Goal: Navigation & Orientation: Find specific page/section

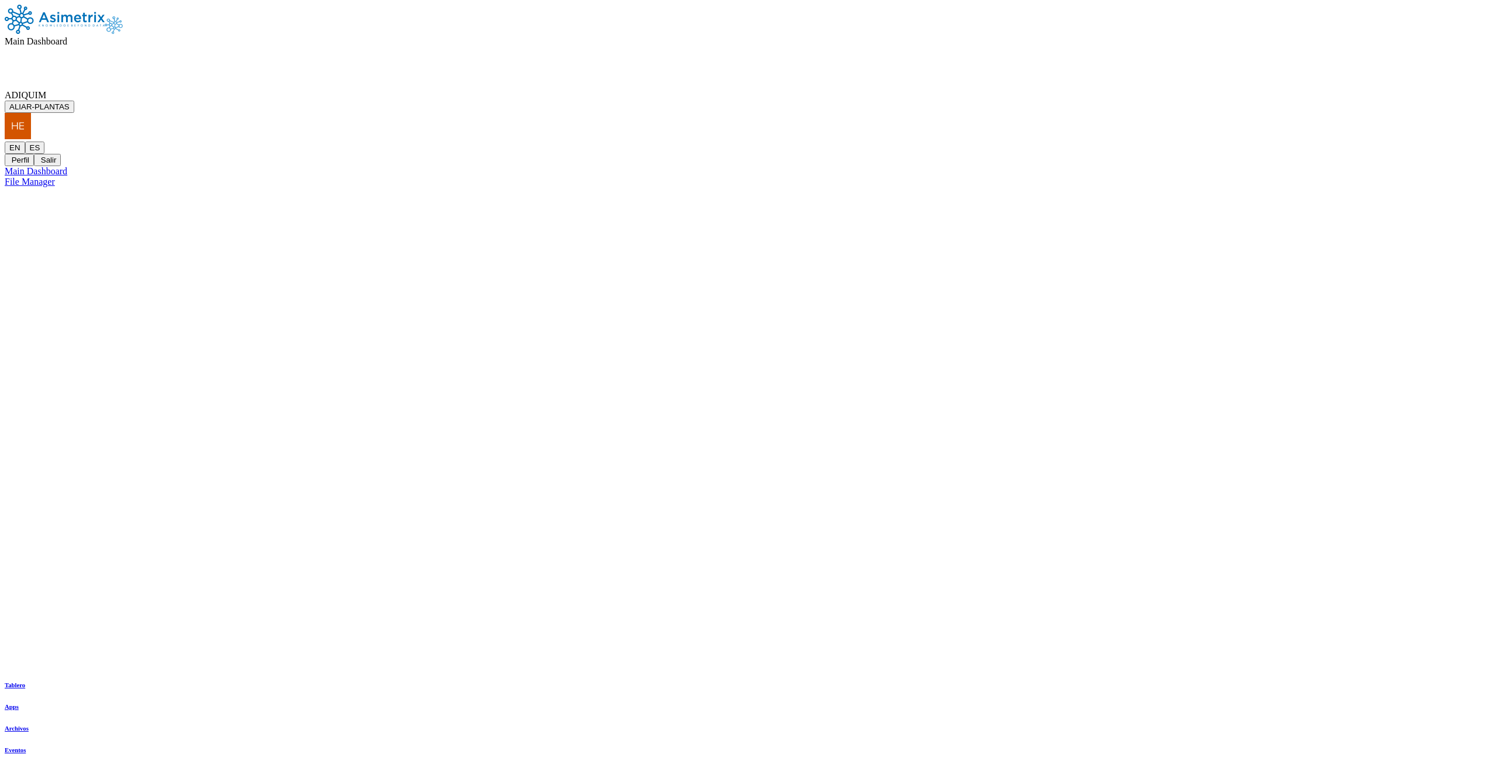
click at [46, 90] on span "ADIQUIM" at bounding box center [26, 95] width 42 height 10
click at [74, 101] on button "ALIAR-PLANTAS" at bounding box center [40, 107] width 70 height 12
click at [67, 36] on span "Main Dashboard" at bounding box center [36, 41] width 63 height 10
